Goal: Transaction & Acquisition: Purchase product/service

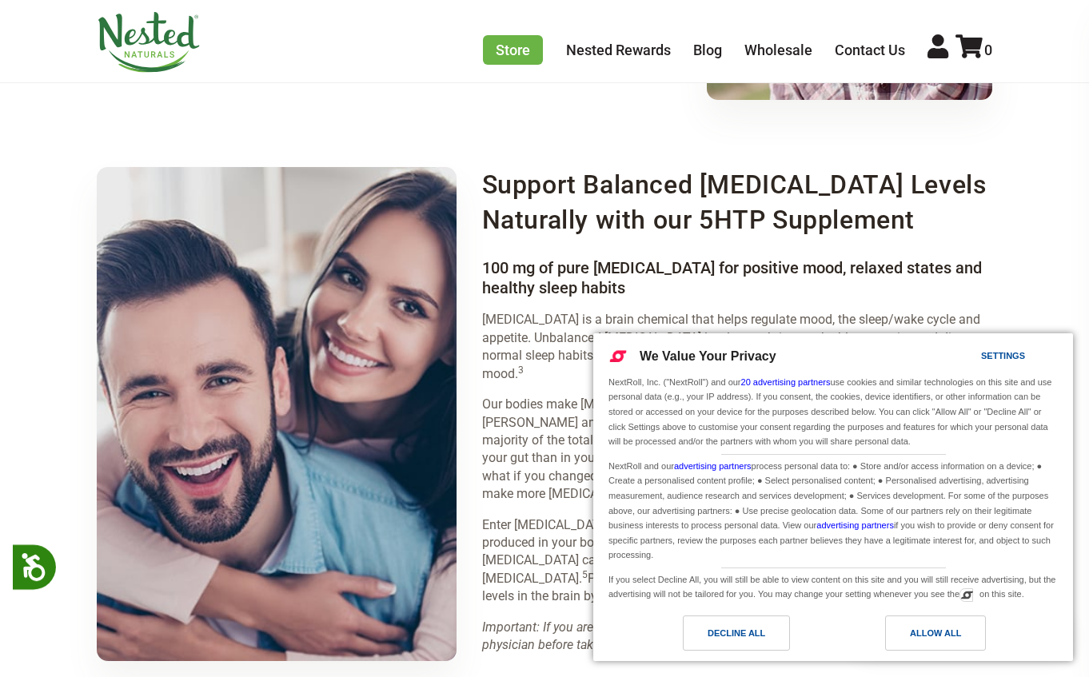
scroll to position [2031, 0]
